Goal: Transaction & Acquisition: Purchase product/service

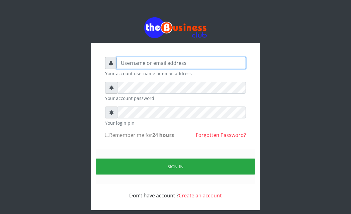
type input "Goody"
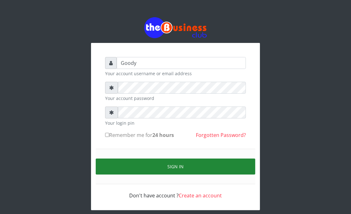
click at [125, 163] on button "Sign in" at bounding box center [176, 166] width 160 height 16
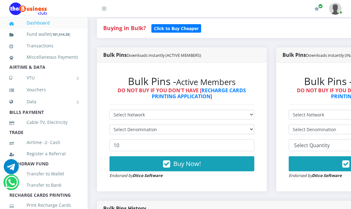
scroll to position [174, 0]
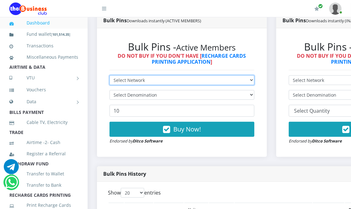
click at [156, 79] on select "Select Network MTN Globacom 9Mobile Airtel" at bounding box center [182, 80] width 145 height 10
select select "MTN"
click at [110, 76] on select "Select Network MTN Globacom 9Mobile Airtel" at bounding box center [182, 80] width 145 height 10
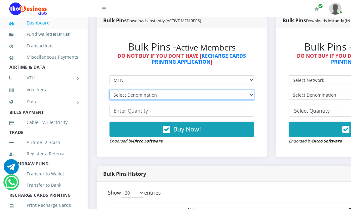
click at [159, 92] on select "Select Denomination MTN NGN100 - ₦96.94 MTN NGN200 - ₦193.88 MTN NGN400 - ₦387.…" at bounding box center [182, 95] width 145 height 10
select select "96.94-100"
click at [110, 91] on select "Select Denomination MTN NGN100 - ₦96.94 MTN NGN200 - ₦193.88 MTN NGN400 - ₦387.…" at bounding box center [182, 95] width 145 height 10
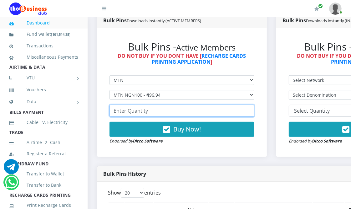
click at [153, 112] on input "number" at bounding box center [182, 111] width 145 height 12
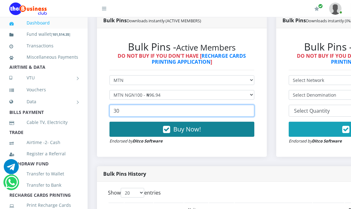
type input "30"
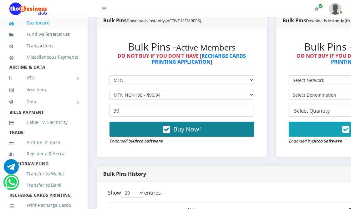
click at [157, 129] on button "Buy Now!" at bounding box center [182, 129] width 145 height 15
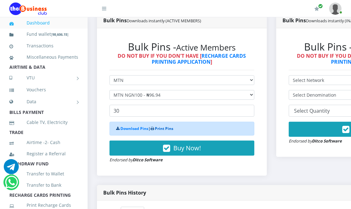
click at [157, 129] on link "Print Pins" at bounding box center [164, 128] width 18 height 5
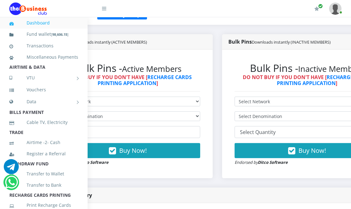
scroll to position [139, 54]
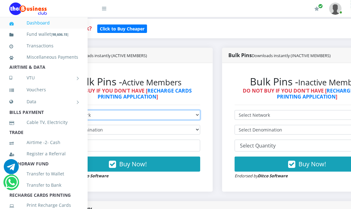
click at [145, 113] on select "Select Network MTN Globacom 9Mobile Airtel" at bounding box center [127, 115] width 145 height 10
select select "9Mobile"
click at [55, 111] on select "Select Network MTN Globacom 9Mobile Airtel" at bounding box center [127, 115] width 145 height 10
click at [140, 115] on select "Select Network MTN Globacom 9Mobile Airtel" at bounding box center [127, 115] width 145 height 10
select select "MTN"
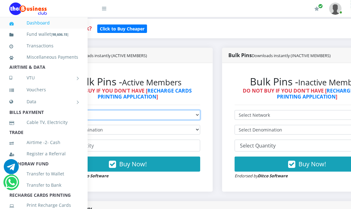
click at [55, 111] on select "Select Network MTN Globacom 9Mobile Airtel" at bounding box center [127, 115] width 145 height 10
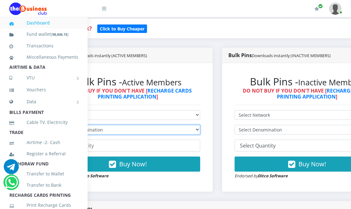
click at [131, 128] on select "Select Denomination" at bounding box center [127, 130] width 145 height 10
select select "96.94-100"
click at [55, 125] on select "Select Denomination MTN NGN100 - ₦96.94 MTN NGN200 - ₦193.88 MTN NGN400 - ₦387.…" at bounding box center [127, 130] width 145 height 10
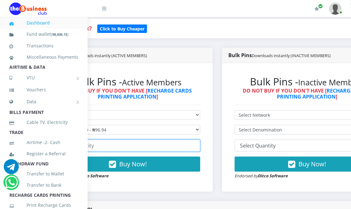
click at [124, 146] on input "number" at bounding box center [127, 145] width 145 height 12
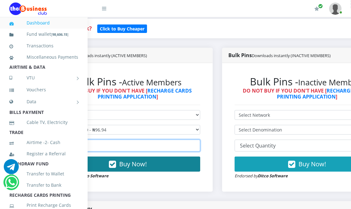
type input "50"
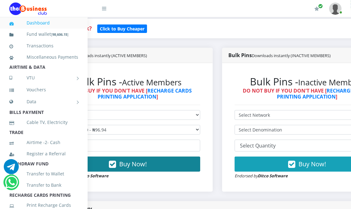
click at [125, 161] on span "Buy Now!" at bounding box center [133, 163] width 28 height 8
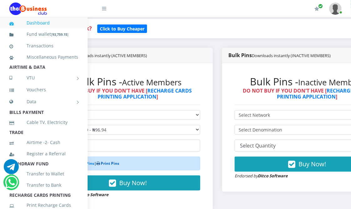
click at [112, 162] on link "Print Pins" at bounding box center [110, 162] width 18 height 5
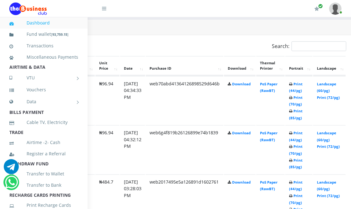
scroll to position [320, 111]
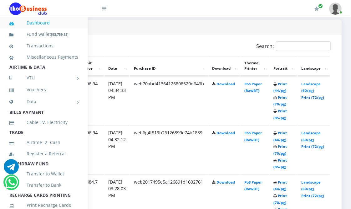
click at [314, 95] on link "Print (72/pg)" at bounding box center [313, 97] width 23 height 5
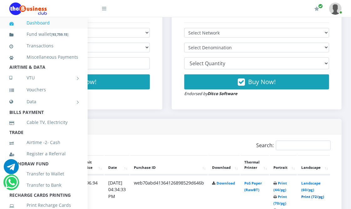
scroll to position [215, 111]
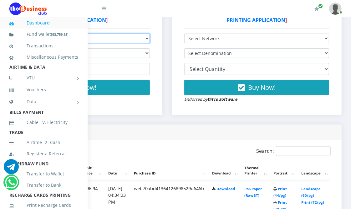
click at [107, 38] on select "Select Network MTN Globacom 9Mobile Airtel" at bounding box center [77, 39] width 145 height 10
select select "Glo"
click at [5, 34] on select "Select Network MTN Globacom 9Mobile Airtel" at bounding box center [77, 39] width 145 height 10
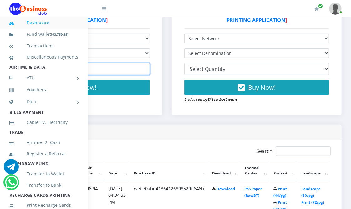
click at [111, 71] on input "number" at bounding box center [77, 69] width 145 height 12
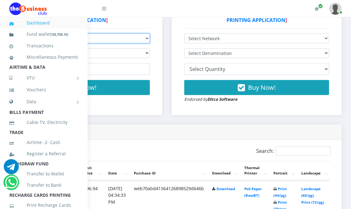
click at [111, 37] on select "Select Network MTN Globacom 9Mobile Airtel" at bounding box center [77, 39] width 145 height 10
select select "MTN"
click at [5, 34] on select "Select Network MTN Globacom 9Mobile Airtel" at bounding box center [77, 39] width 145 height 10
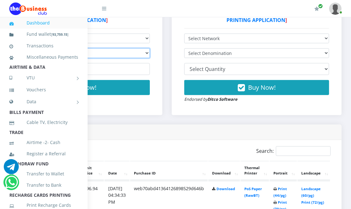
click at [111, 51] on select "Select Denomination MTN NGN100 - ₦96.94 MTN NGN200 - ₦193.88 MTN NGN400 - ₦387.…" at bounding box center [77, 53] width 145 height 10
select select "96.94-100"
click at [5, 49] on select "Select Denomination MTN NGN100 - ₦96.94 MTN NGN200 - ₦193.88 MTN NGN400 - ₦387.…" at bounding box center [77, 53] width 145 height 10
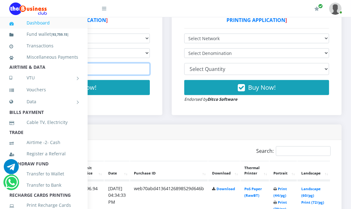
click at [115, 69] on input "number" at bounding box center [77, 69] width 145 height 12
type input "20"
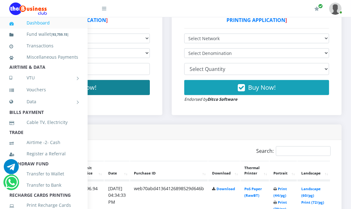
click at [121, 85] on button "Buy Now!" at bounding box center [77, 87] width 145 height 15
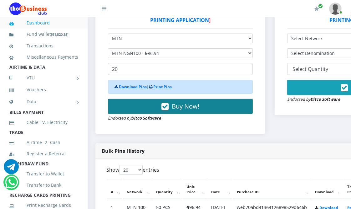
scroll to position [215, 0]
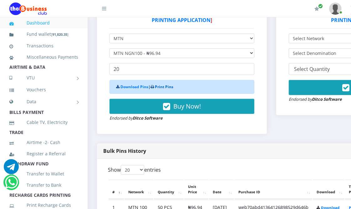
click at [160, 85] on link "Print Pins" at bounding box center [164, 86] width 18 height 5
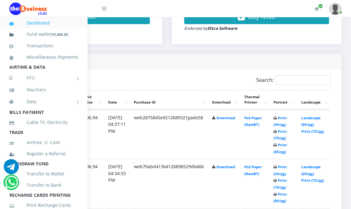
scroll to position [286, 111]
click at [312, 130] on link "Print (72/pg)" at bounding box center [313, 131] width 23 height 5
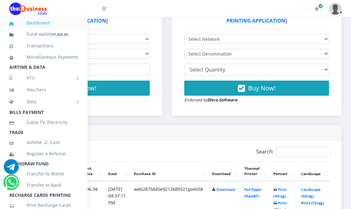
scroll to position [182, 111]
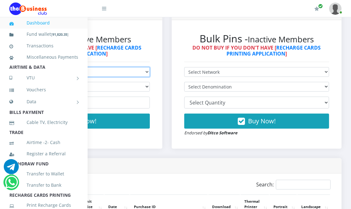
click at [113, 73] on select "Select Network MTN Globacom 9Mobile Airtel" at bounding box center [77, 72] width 145 height 10
select select "Airtel"
click at [5, 68] on select "Select Network MTN Globacom 9Mobile Airtel" at bounding box center [77, 72] width 145 height 10
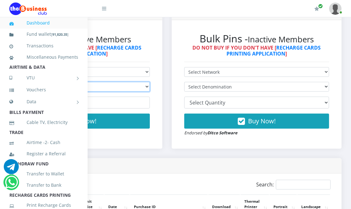
click at [113, 88] on select "Select Denomination" at bounding box center [77, 87] width 145 height 10
select select "96.36-100"
click at [5, 83] on select "Select Denomination Airtel NGN100 - ₦96.36 Airtel NGN200 - ₦192.72 Airtel NGN50…" at bounding box center [77, 87] width 145 height 10
click at [116, 102] on input "number" at bounding box center [77, 102] width 145 height 12
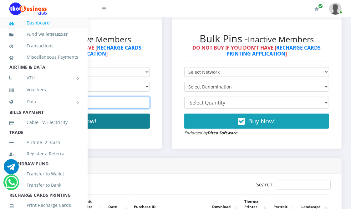
type input "50"
click at [126, 125] on button "Buy Now!" at bounding box center [77, 120] width 145 height 15
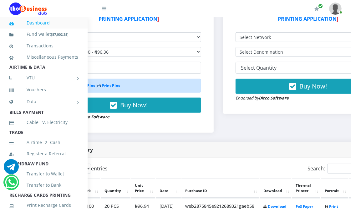
scroll to position [217, 0]
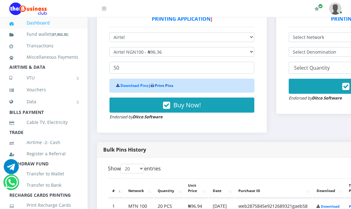
click at [160, 84] on link "Print Pins" at bounding box center [164, 85] width 18 height 5
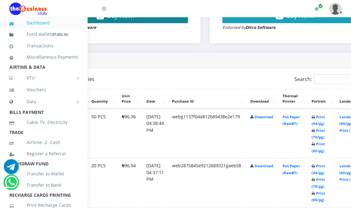
scroll to position [287, 111]
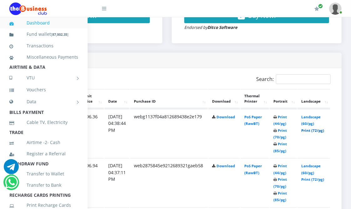
click at [316, 129] on link "Print (72/pg)" at bounding box center [313, 130] width 23 height 5
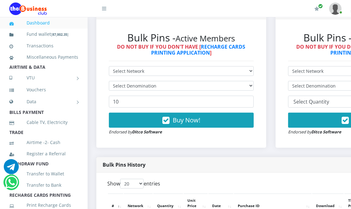
scroll to position [183, 0]
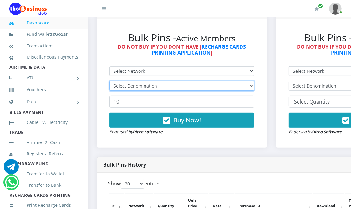
click at [125, 82] on select "Select Denomination" at bounding box center [182, 86] width 145 height 10
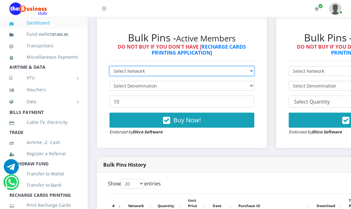
click at [133, 71] on select "Select Network MTN Globacom 9Mobile Airtel" at bounding box center [182, 71] width 145 height 10
select select "Glo"
click at [110, 67] on select "Select Network MTN Globacom 9Mobile Airtel" at bounding box center [182, 71] width 145 height 10
click at [137, 69] on select "Select Network MTN Globacom 9Mobile Airtel" at bounding box center [182, 71] width 145 height 10
select select "Airtel"
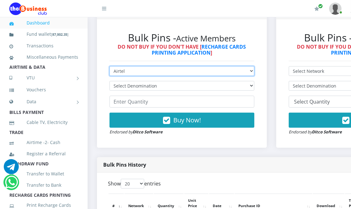
click at [110, 67] on select "Select Network MTN Globacom 9Mobile Airtel" at bounding box center [182, 71] width 145 height 10
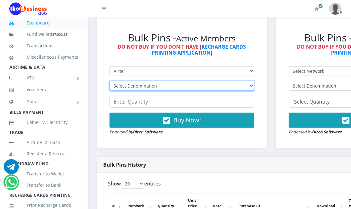
click at [132, 86] on select "Select Denomination Airtel NGN100 - ₦96.36 Airtel NGN200 - ₦192.72 Airtel NGN50…" at bounding box center [182, 86] width 145 height 10
select select "96.36-100"
click at [110, 81] on select "Select Denomination Airtel NGN100 - ₦96.36 Airtel NGN200 - ₦192.72 Airtel NGN50…" at bounding box center [182, 86] width 145 height 10
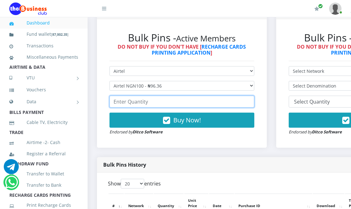
click at [138, 102] on input "number" at bounding box center [182, 102] width 145 height 12
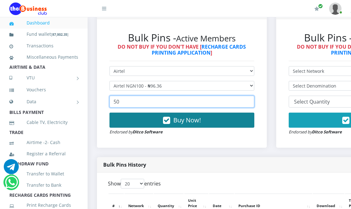
type input "50"
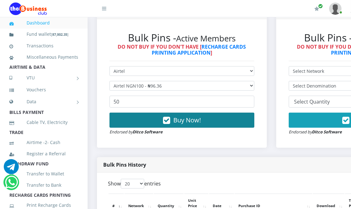
click at [158, 120] on button "Buy Now!" at bounding box center [182, 119] width 145 height 15
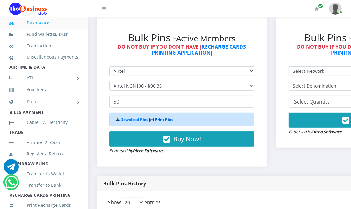
click at [158, 120] on link "Print Pins" at bounding box center [164, 119] width 18 height 5
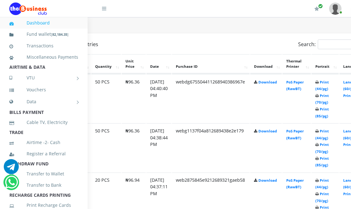
scroll to position [322, 111]
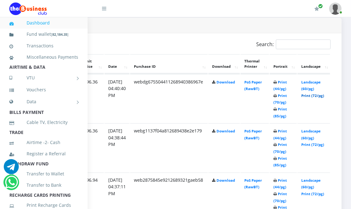
click at [311, 93] on link "Print (72/pg)" at bounding box center [313, 95] width 23 height 5
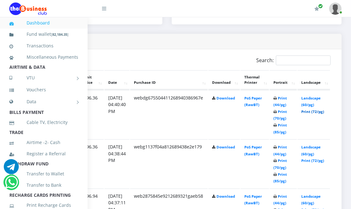
scroll to position [183, 111]
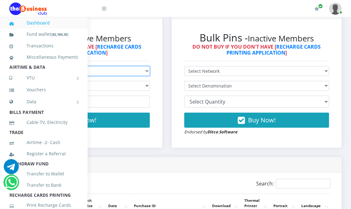
click at [102, 67] on select "Select Network MTN Globacom 9Mobile Airtel" at bounding box center [77, 71] width 145 height 10
select select "Glo"
click at [5, 67] on select "Select Network MTN Globacom 9Mobile Airtel" at bounding box center [77, 71] width 145 height 10
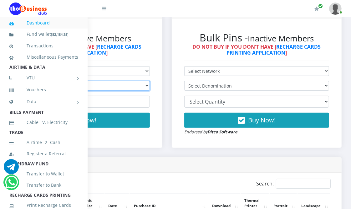
click at [110, 84] on select "Select Denomination" at bounding box center [77, 86] width 145 height 10
select select "96.45-100"
click at [5, 81] on select "Select Denomination Glo NGN100 - ₦96.45 Glo NGN200 - ₦192.90 Glo NGN500 - ₦482.…" at bounding box center [77, 86] width 145 height 10
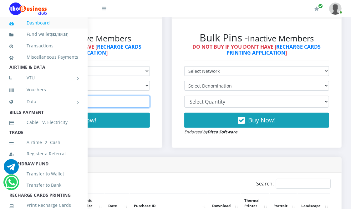
click at [100, 101] on input "number" at bounding box center [77, 102] width 145 height 12
type input "50"
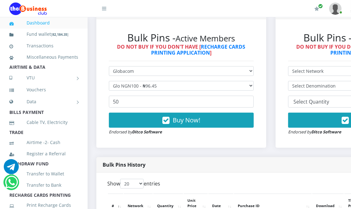
scroll to position [183, 0]
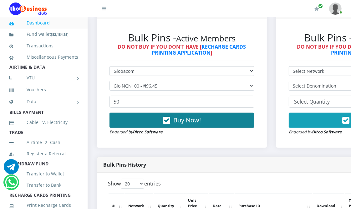
click at [155, 120] on button "Buy Now!" at bounding box center [182, 119] width 145 height 15
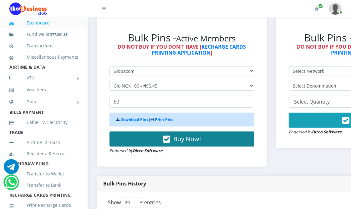
click at [154, 120] on icon at bounding box center [152, 119] width 3 height 4
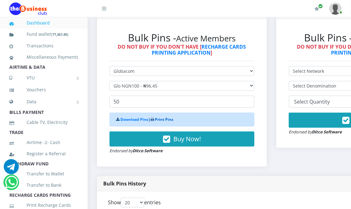
click at [166, 118] on link "Print Pins" at bounding box center [164, 119] width 18 height 5
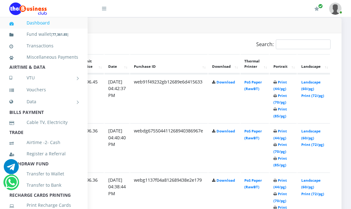
scroll to position [322, 111]
click at [309, 91] on td "Landscape (60/pg) Print (72/pg)" at bounding box center [314, 98] width 33 height 49
click at [311, 94] on link "Print (72/pg)" at bounding box center [313, 95] width 23 height 5
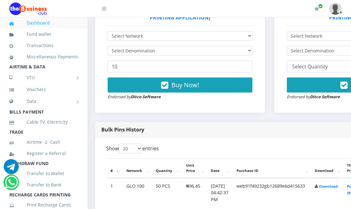
scroll to position [211, 0]
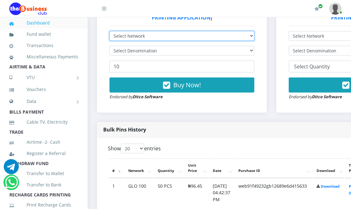
click at [149, 34] on select "Select Network MTN Globacom 9Mobile Airtel" at bounding box center [182, 36] width 145 height 10
select select "9Mobile"
click at [110, 32] on select "Select Network MTN Globacom 9Mobile Airtel" at bounding box center [182, 36] width 145 height 10
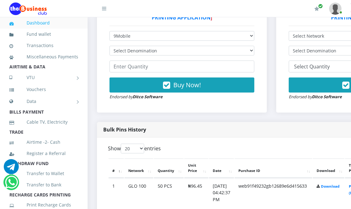
click at [138, 31] on div "Bulk Pins - Active Members DO NOT BUY IF YOU DON'T HAVE [ RECHARGE CARDS PRINTI…" at bounding box center [182, 48] width 158 height 116
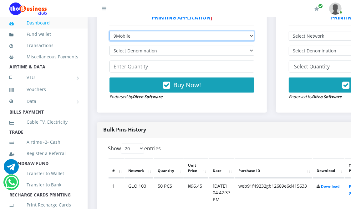
click at [139, 35] on select "Select Network MTN Globacom 9Mobile Airtel" at bounding box center [182, 36] width 145 height 10
select select "Glo"
click at [110, 32] on select "Select Network MTN Globacom 9Mobile Airtel" at bounding box center [182, 36] width 145 height 10
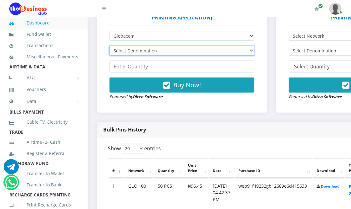
click at [141, 52] on select "Select Denomination Glo NGN100 - ₦96.55 Glo NGN200 - ₦193.10 Glo NGN500 - ₦482.…" at bounding box center [182, 51] width 145 height 10
select select "96.55-100"
click at [110, 47] on select "Select Denomination Glo NGN100 - ₦96.55 Glo NGN200 - ₦193.10 Glo NGN500 - ₦482.…" at bounding box center [182, 51] width 145 height 10
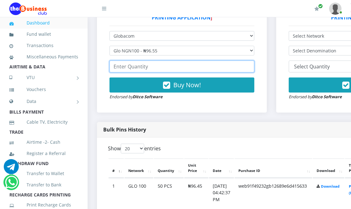
click at [142, 66] on input "number" at bounding box center [182, 66] width 145 height 12
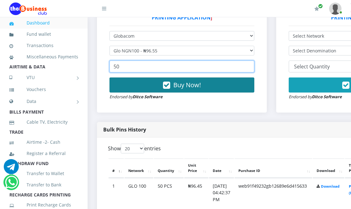
type input "50"
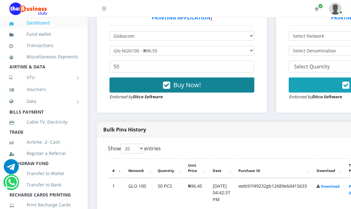
click at [157, 82] on button "Buy Now!" at bounding box center [182, 84] width 145 height 15
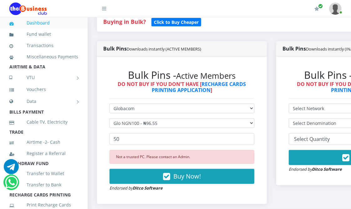
scroll to position [139, 0]
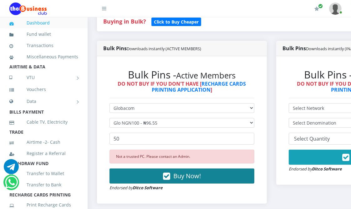
click at [187, 176] on span "Buy Now!" at bounding box center [188, 175] width 28 height 8
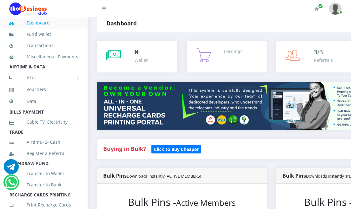
scroll to position [0, 0]
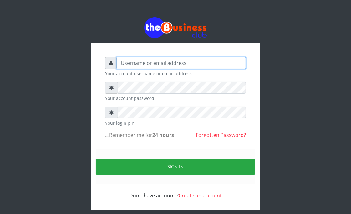
type input "Goody"
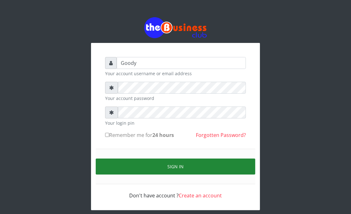
click at [119, 167] on button "Sign in" at bounding box center [176, 166] width 160 height 16
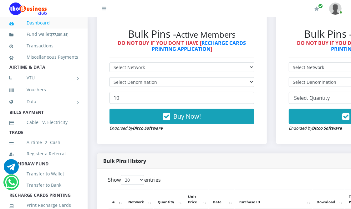
scroll to position [209, 0]
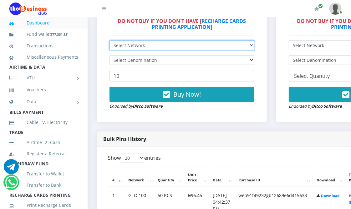
click at [123, 42] on select "Select Network MTN Globacom 9Mobile Airtel" at bounding box center [182, 45] width 145 height 10
select select "Glo"
click at [110, 41] on select "Select Network MTN Globacom 9Mobile Airtel" at bounding box center [182, 45] width 145 height 10
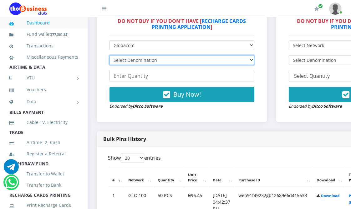
click at [130, 60] on select "Select Denomination Glo NGN100 - ₦96.45 Glo NGN200 - ₦192.90 Glo NGN500 - ₦482.…" at bounding box center [182, 60] width 145 height 10
select select "96.45-100"
click at [110, 56] on select "Select Denomination Glo NGN100 - ₦96.45 Glo NGN200 - ₦192.90 Glo NGN500 - ₦482.…" at bounding box center [182, 60] width 145 height 10
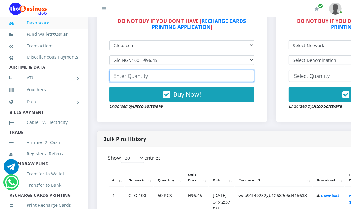
click at [146, 76] on input "number" at bounding box center [182, 76] width 145 height 12
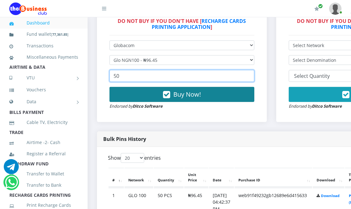
type input "50"
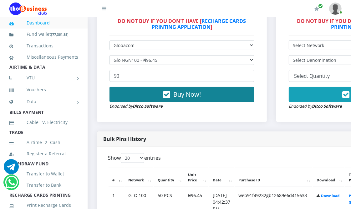
click at [179, 90] on button "Buy Now!" at bounding box center [182, 94] width 145 height 15
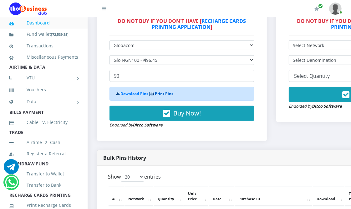
click at [161, 95] on link "Print Pins" at bounding box center [164, 93] width 18 height 5
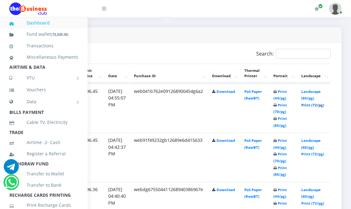
click at [314, 104] on link "Print (72/pg)" at bounding box center [313, 104] width 23 height 5
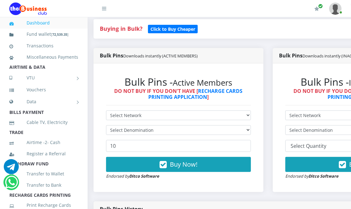
scroll to position [139, 0]
